Goal: Information Seeking & Learning: Find specific fact

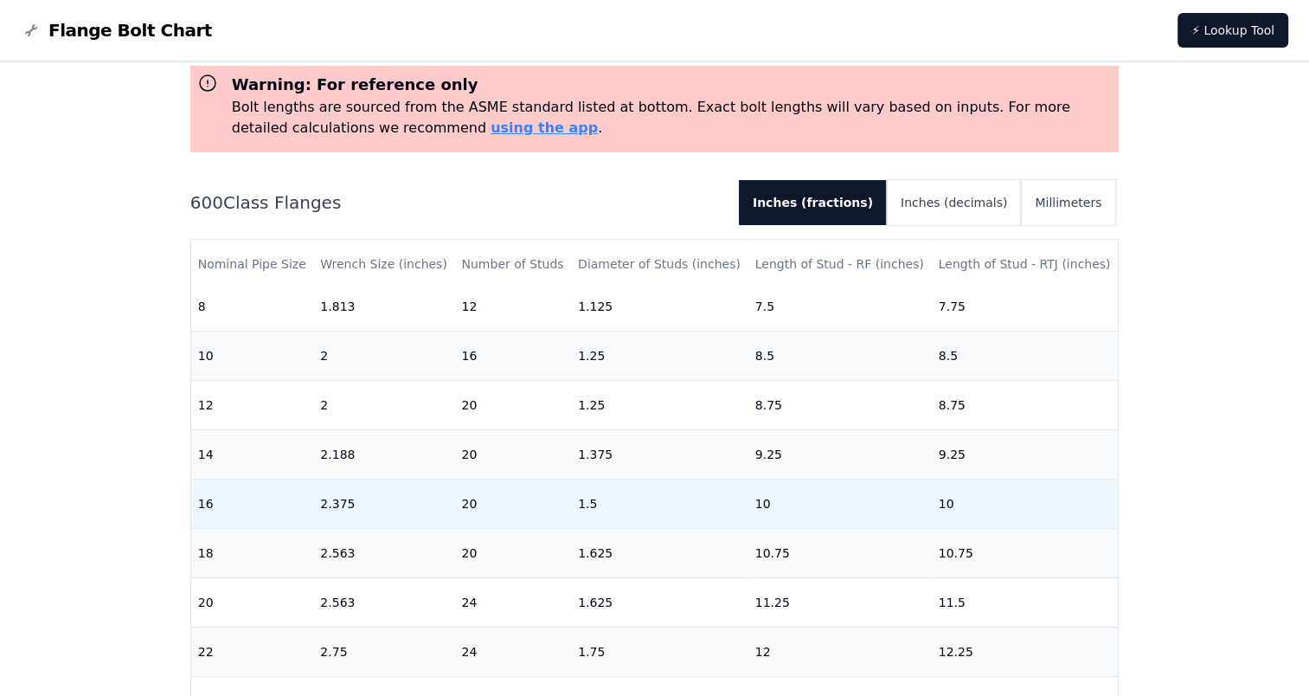
scroll to position [613, 0]
drag, startPoint x: 212, startPoint y: 491, endPoint x: 194, endPoint y: 492, distance: 18.2
click at [194, 492] on td "16" at bounding box center [252, 502] width 123 height 49
drag, startPoint x: 471, startPoint y: 488, endPoint x: 459, endPoint y: 494, distance: 13.5
click at [459, 494] on td "20" at bounding box center [512, 502] width 117 height 49
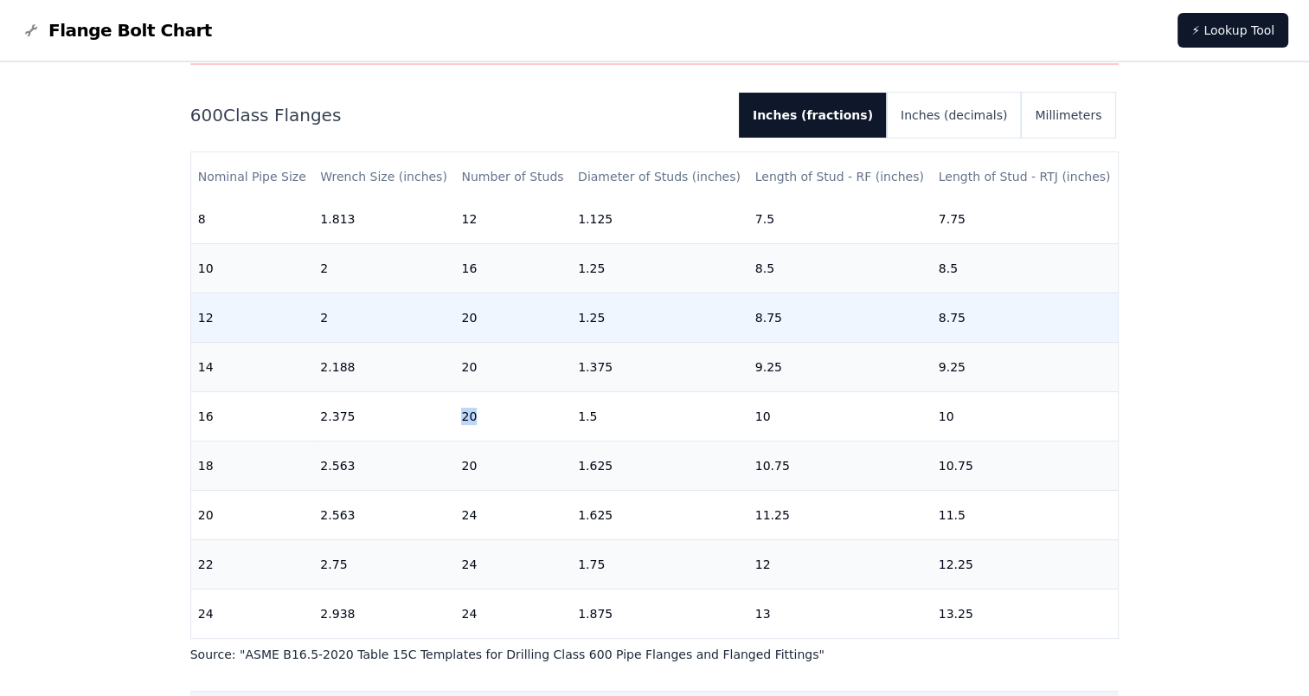
scroll to position [260, 0]
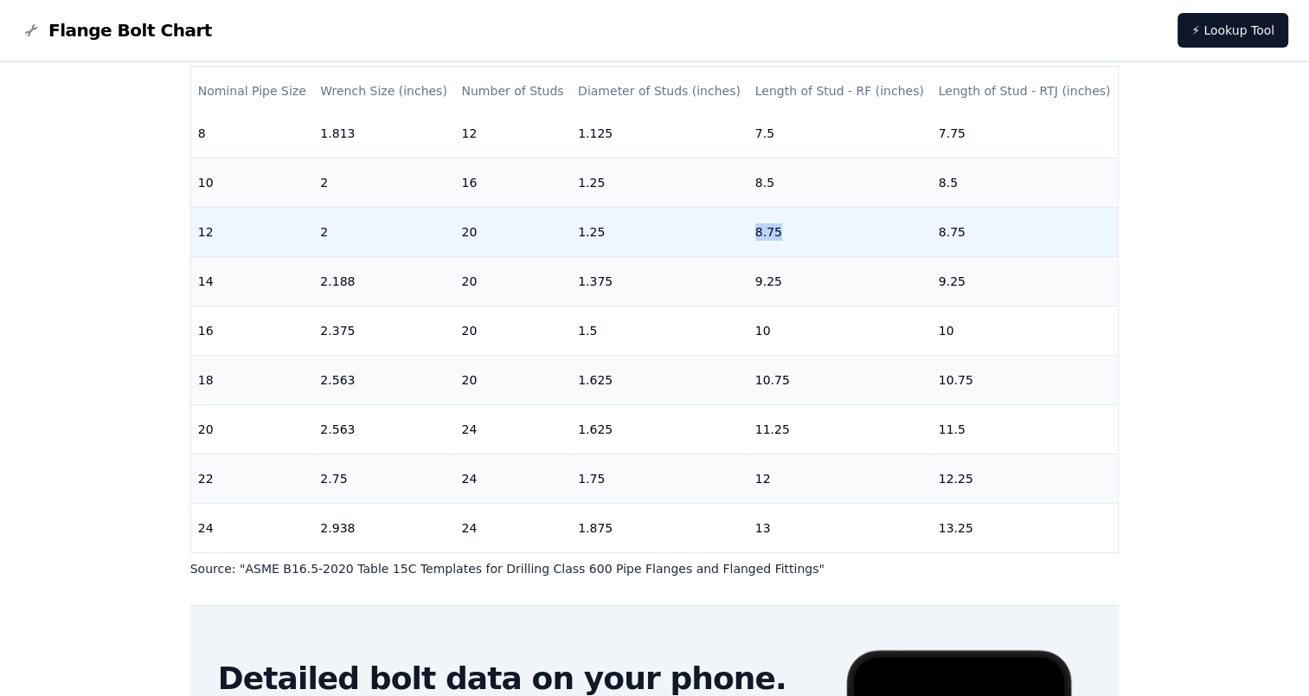
drag, startPoint x: 775, startPoint y: 219, endPoint x: 741, endPoint y: 224, distance: 35.0
click at [748, 224] on td "8.75" at bounding box center [839, 231] width 183 height 49
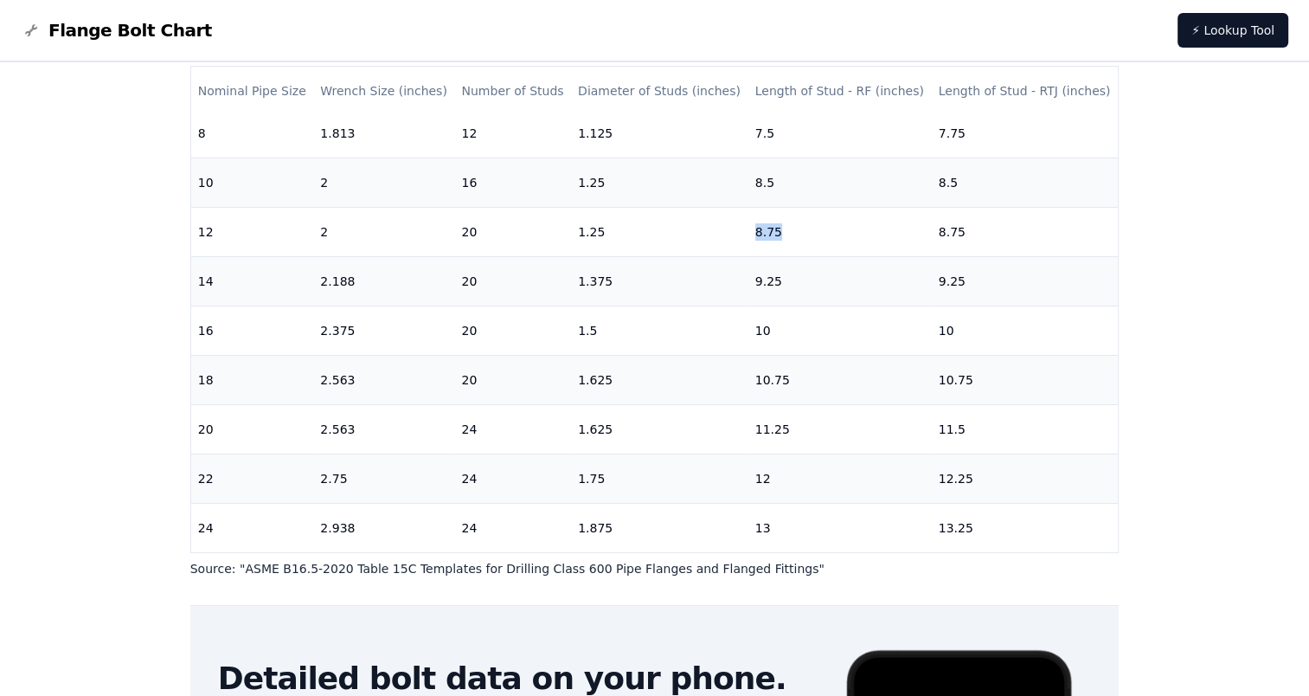
copy td "8.75"
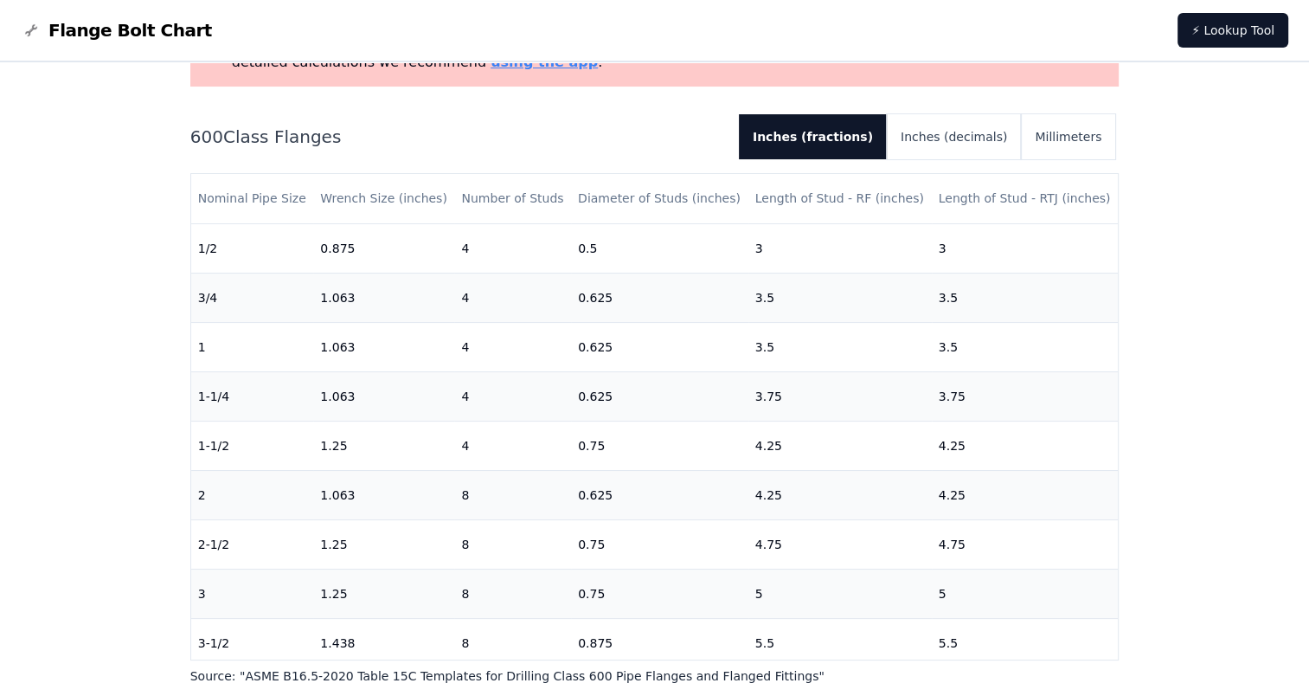
scroll to position [0, 0]
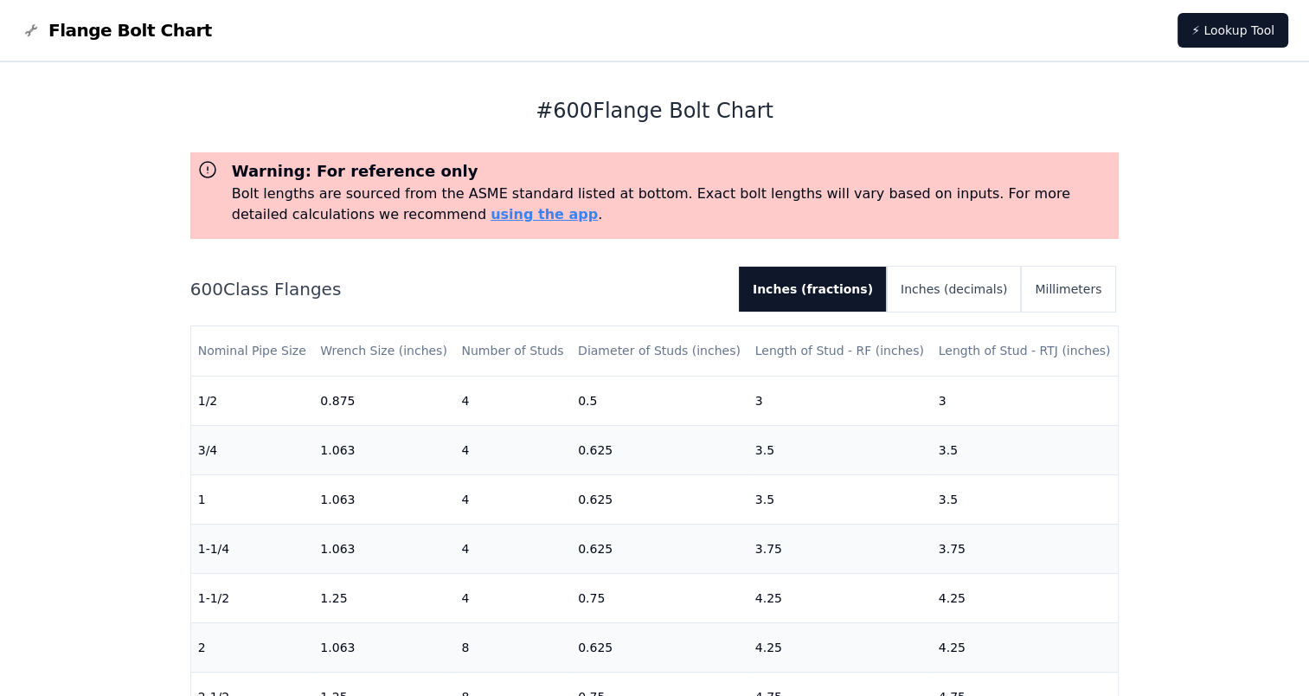
click at [133, 29] on span "Flange Bolt Chart" at bounding box center [130, 30] width 164 height 24
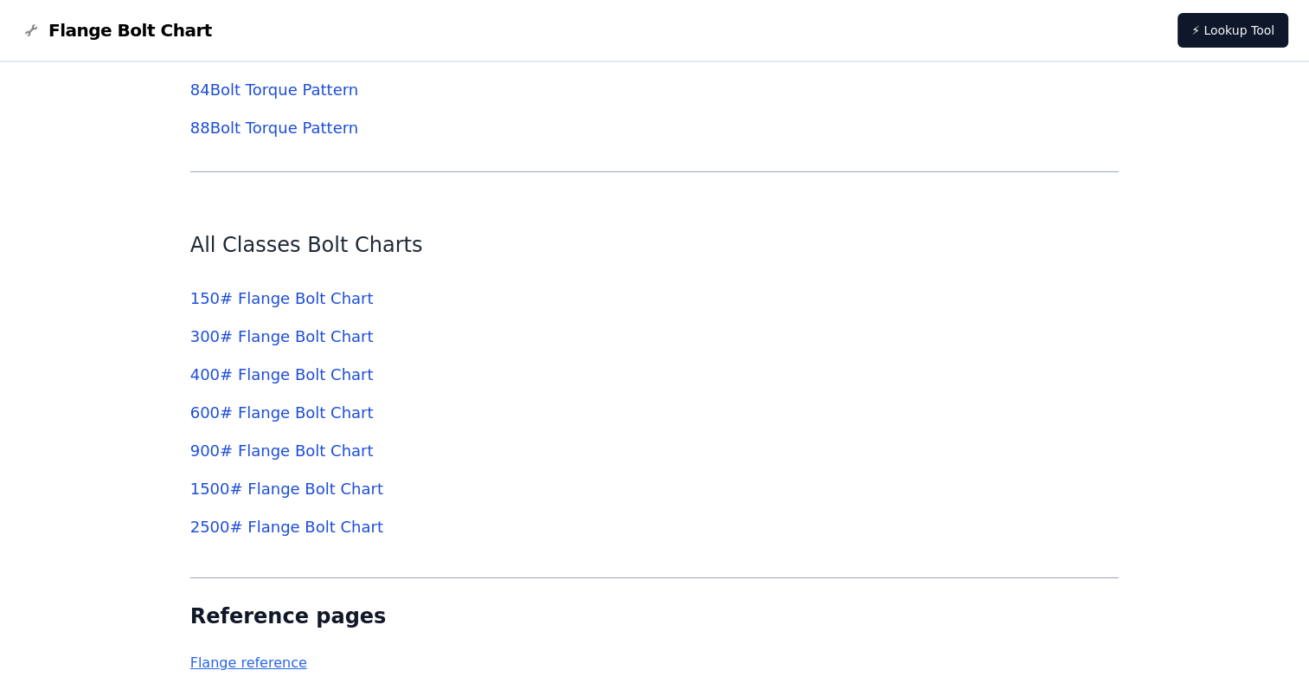
scroll to position [5797, 0]
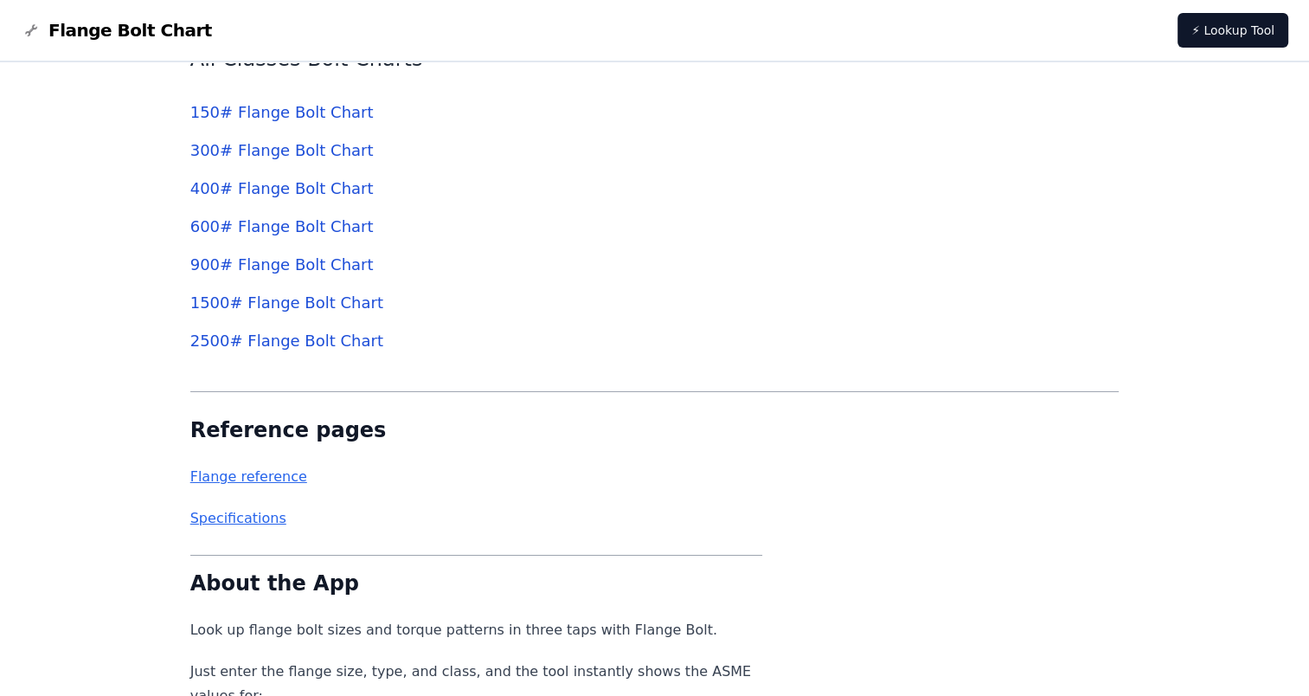
click at [273, 301] on link "1500 # Flange Bolt Chart" at bounding box center [286, 302] width 193 height 18
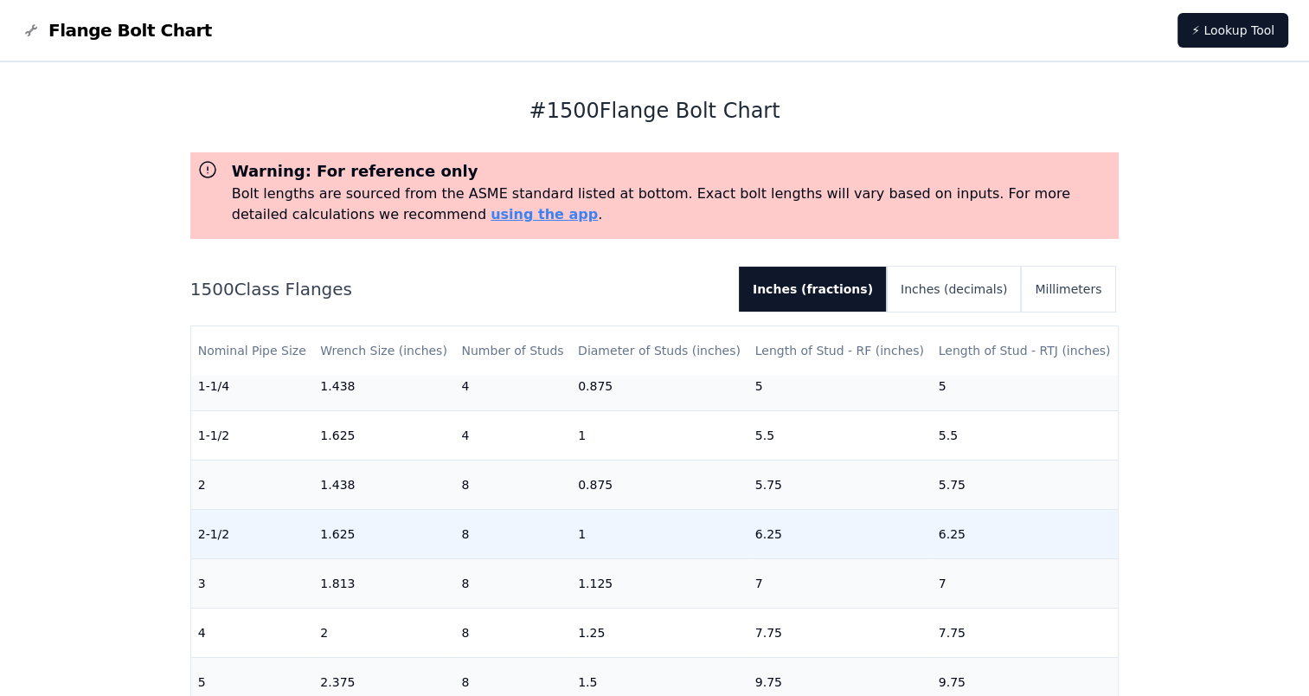
scroll to position [173, 0]
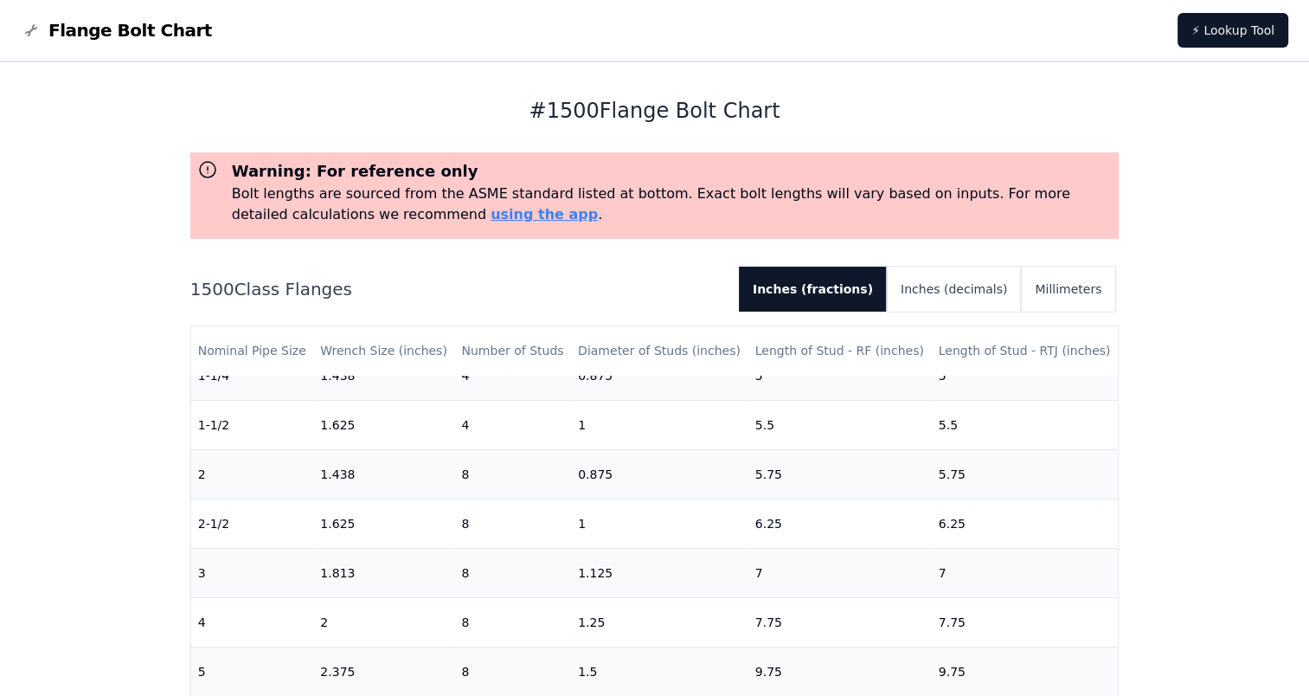
click at [43, 513] on div "# 1500 Flange Bolt Chart Warning: For reference only Bolt lengths are sourced f…" at bounding box center [654, 661] width 1309 height 1198
